Goal: Transaction & Acquisition: Download file/media

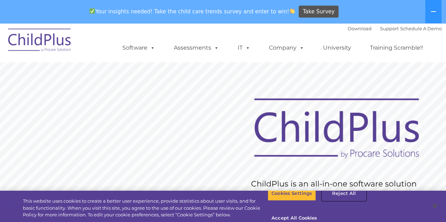
click at [336, 201] on button "Reject All" at bounding box center [344, 193] width 44 height 15
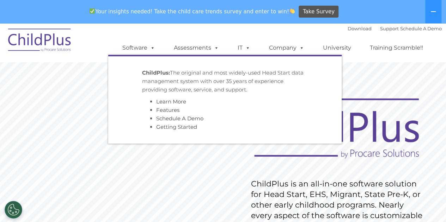
click at [146, 48] on link "Software" at bounding box center [138, 48] width 47 height 14
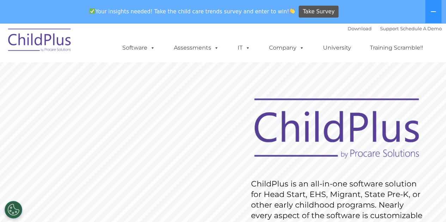
click at [351, 7] on div "Your insights needed! Take the child care trends survey and enter to win! Take …" at bounding box center [213, 11] width 426 height 23
click at [349, 28] on link "Download" at bounding box center [359, 29] width 24 height 6
